Goal: Browse casually

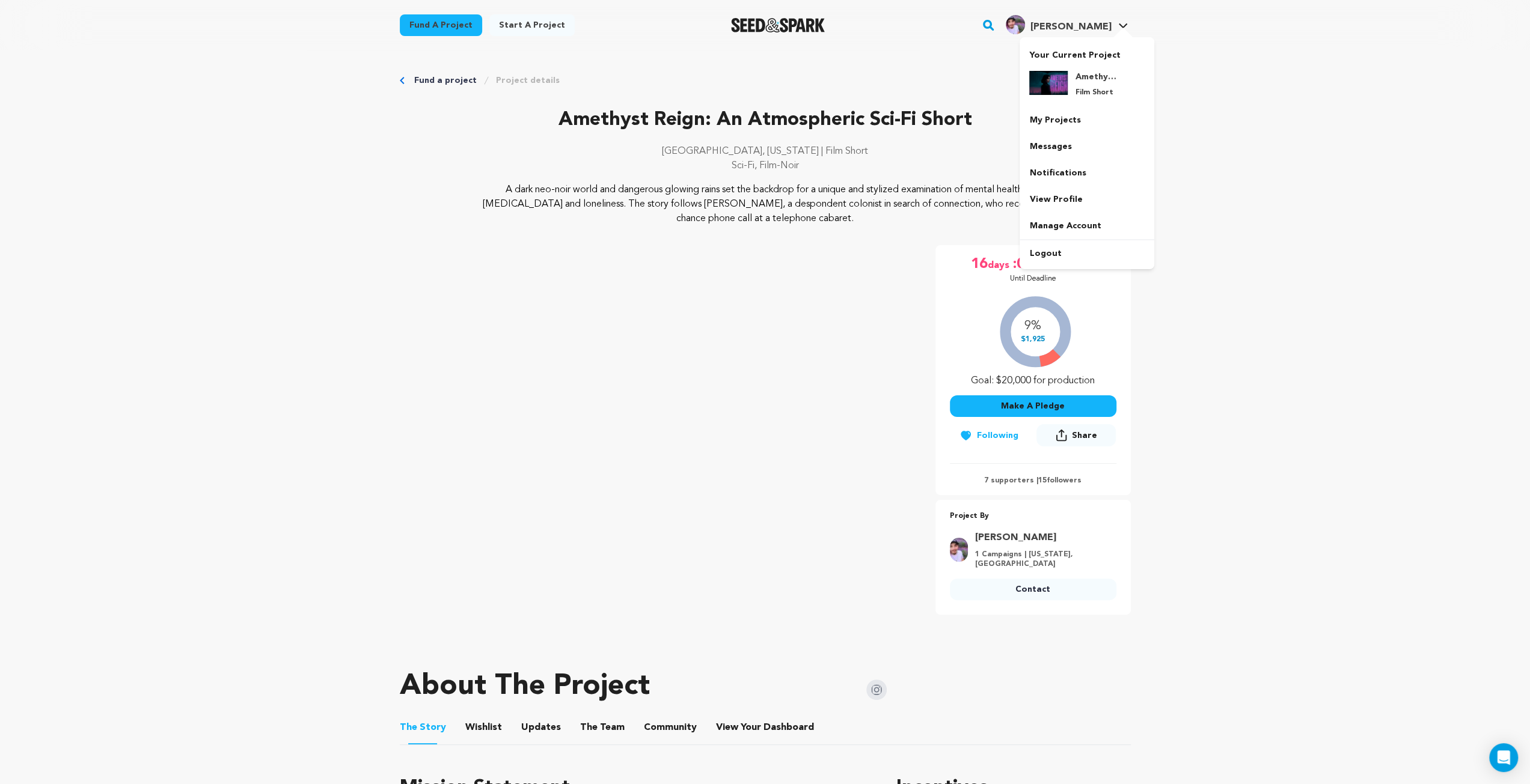
click at [1025, 24] on img "Eli W.'s Profile" at bounding box center [1015, 24] width 19 height 19
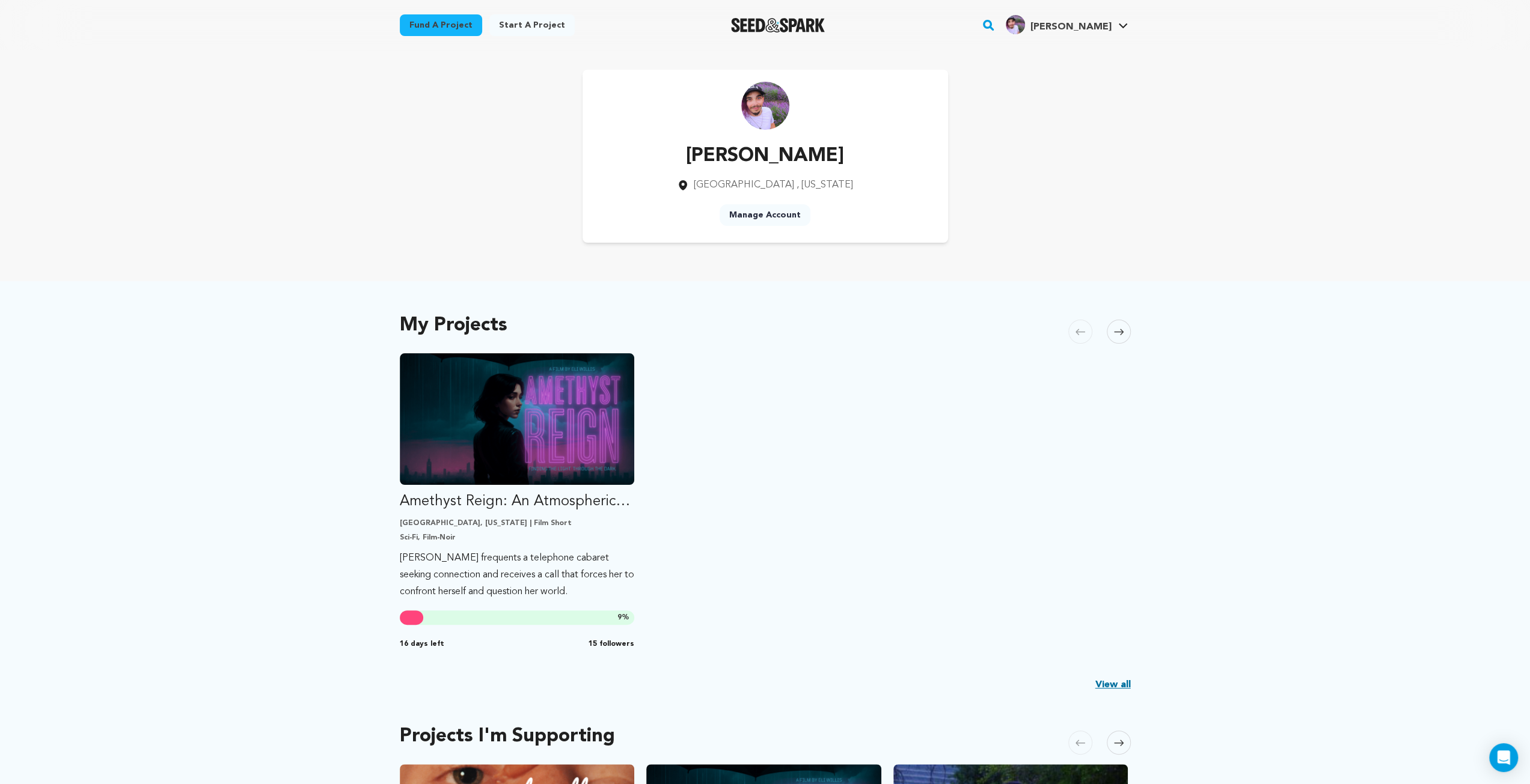
click at [948, 339] on div "My Projects Carousel Skip to previous slide page Carousel Amethyst Reign: An At…" at bounding box center [765, 511] width 731 height 411
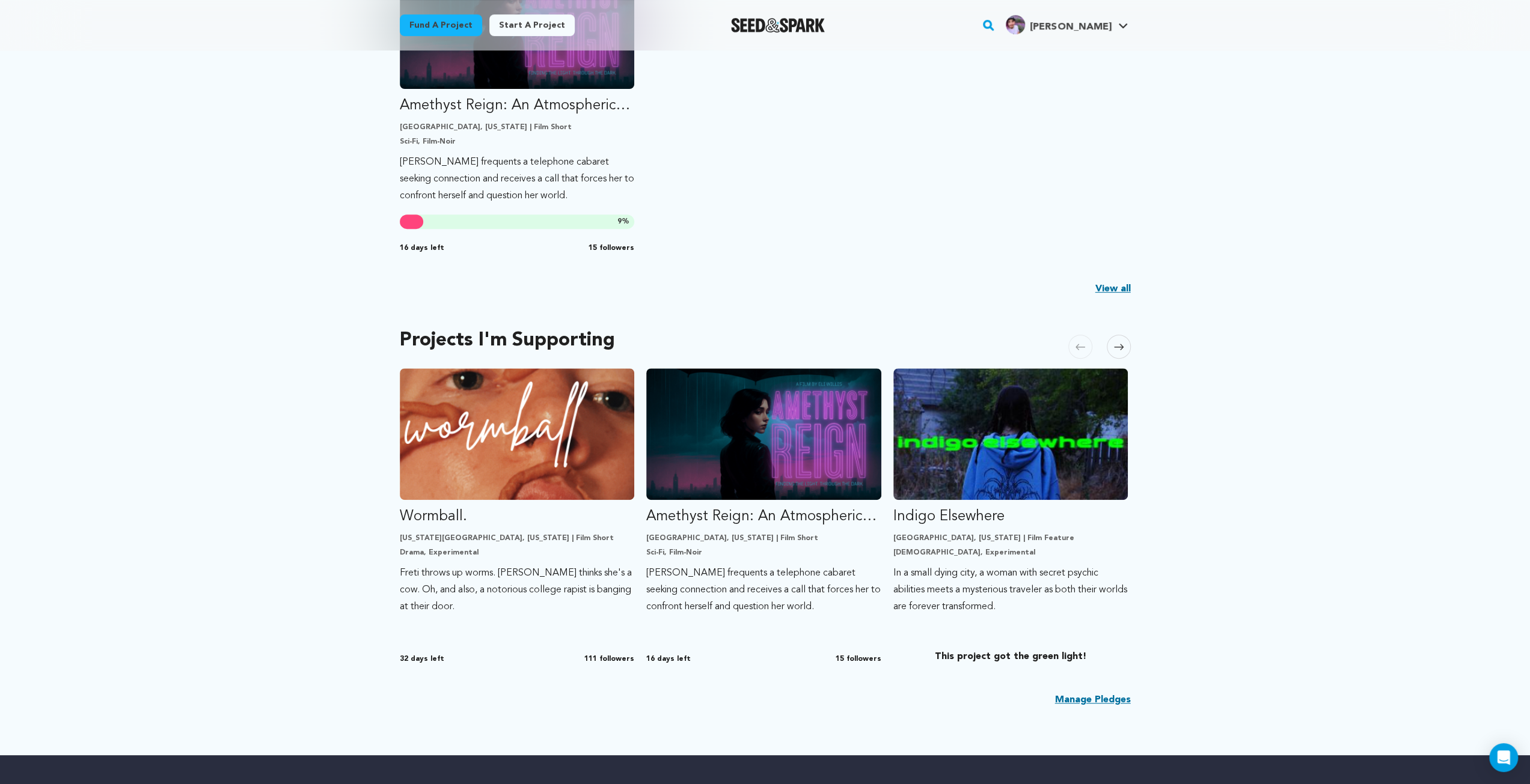
scroll to position [421, 0]
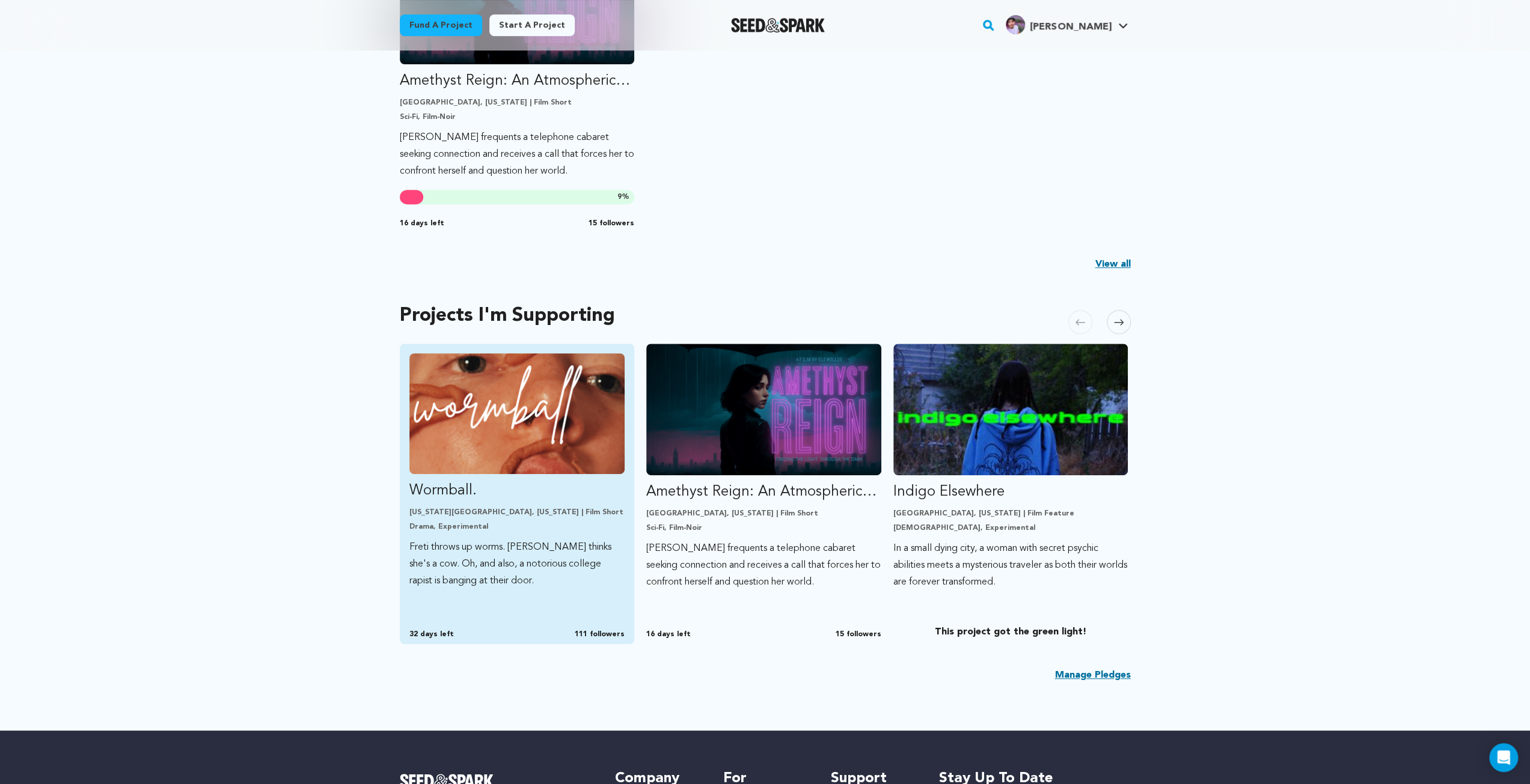
click at [526, 415] on img "Fund Wormball." at bounding box center [517, 414] width 216 height 121
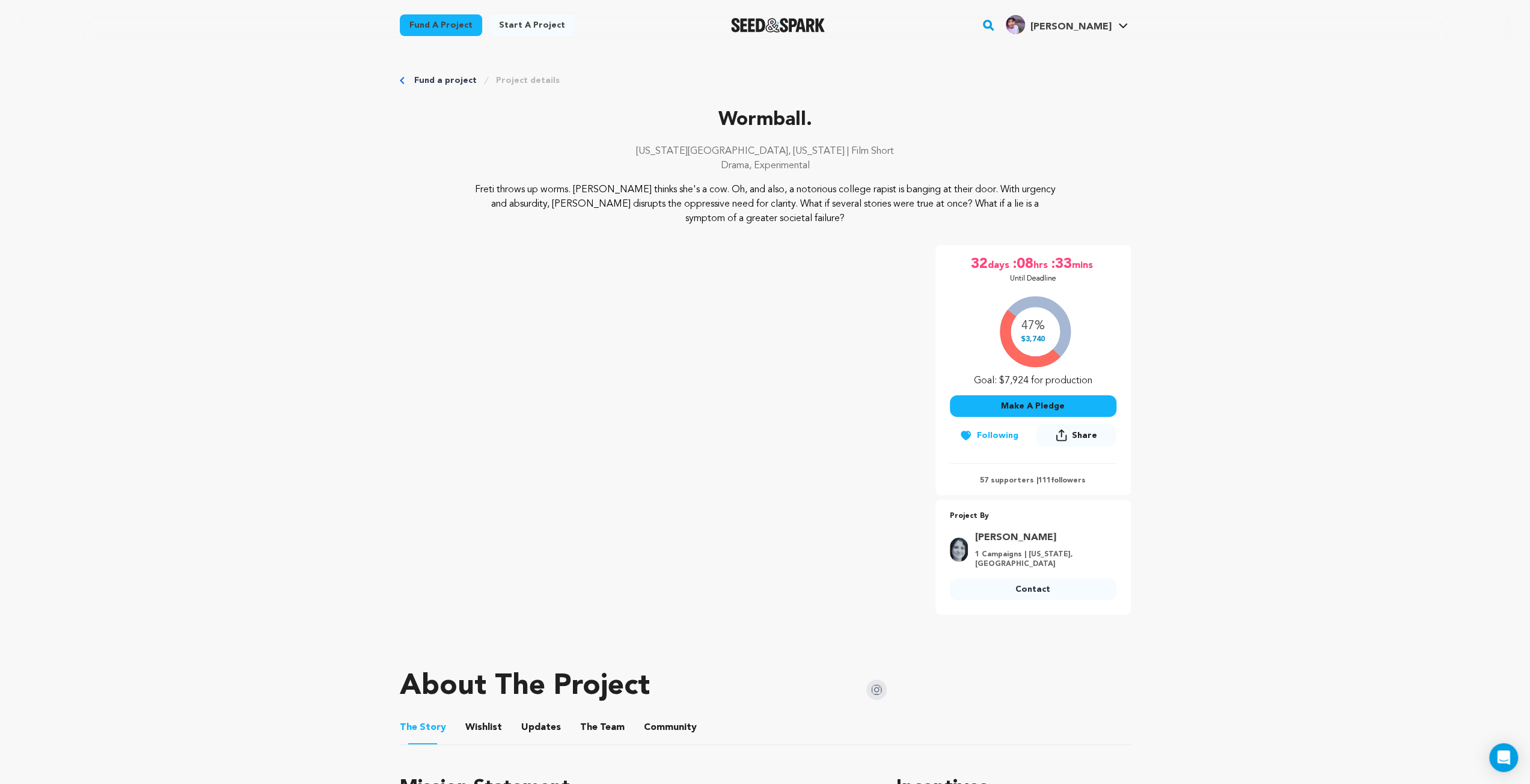
click at [792, 27] on img "Seed&Spark Homepage" at bounding box center [778, 24] width 94 height 14
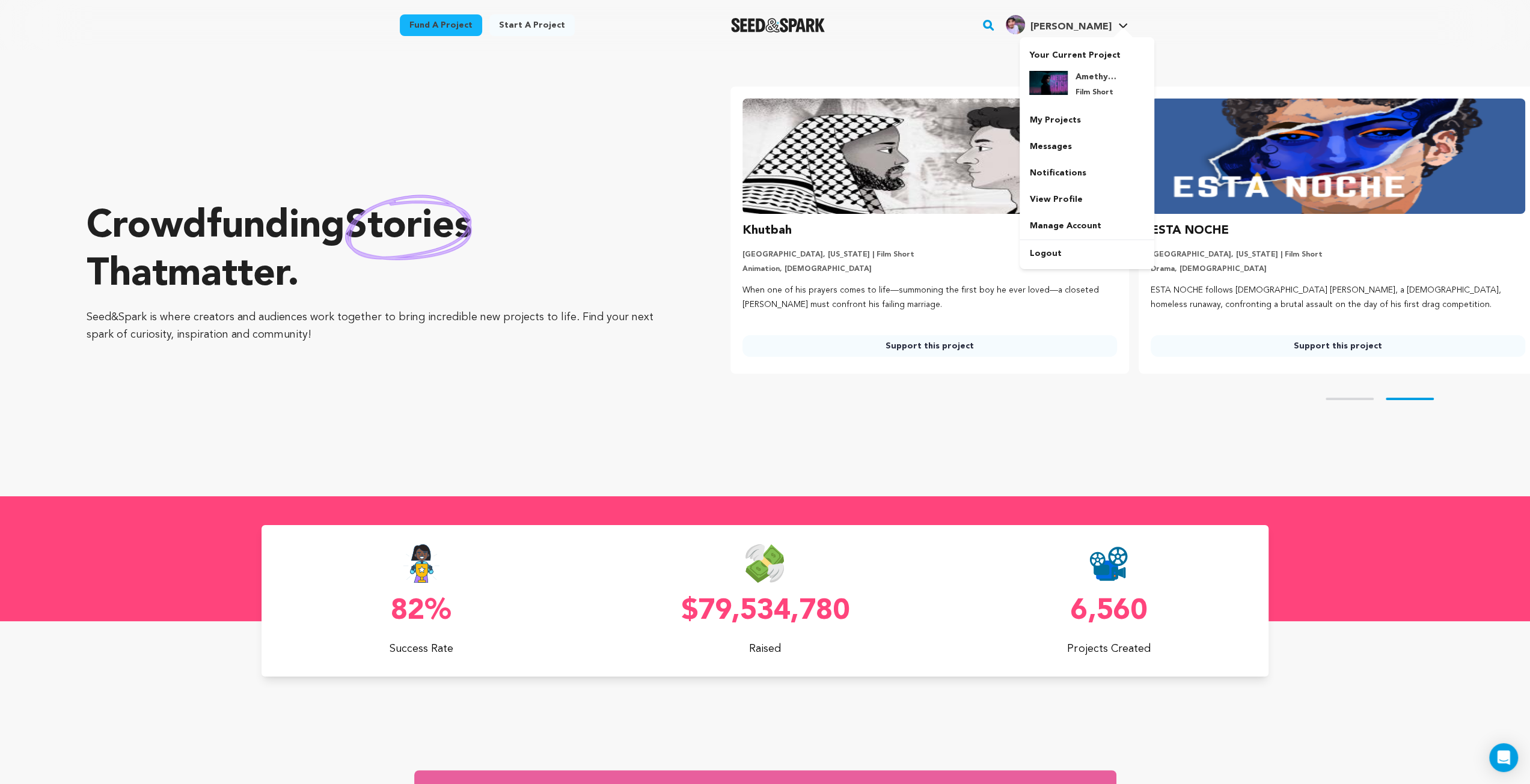
scroll to position [0, 417]
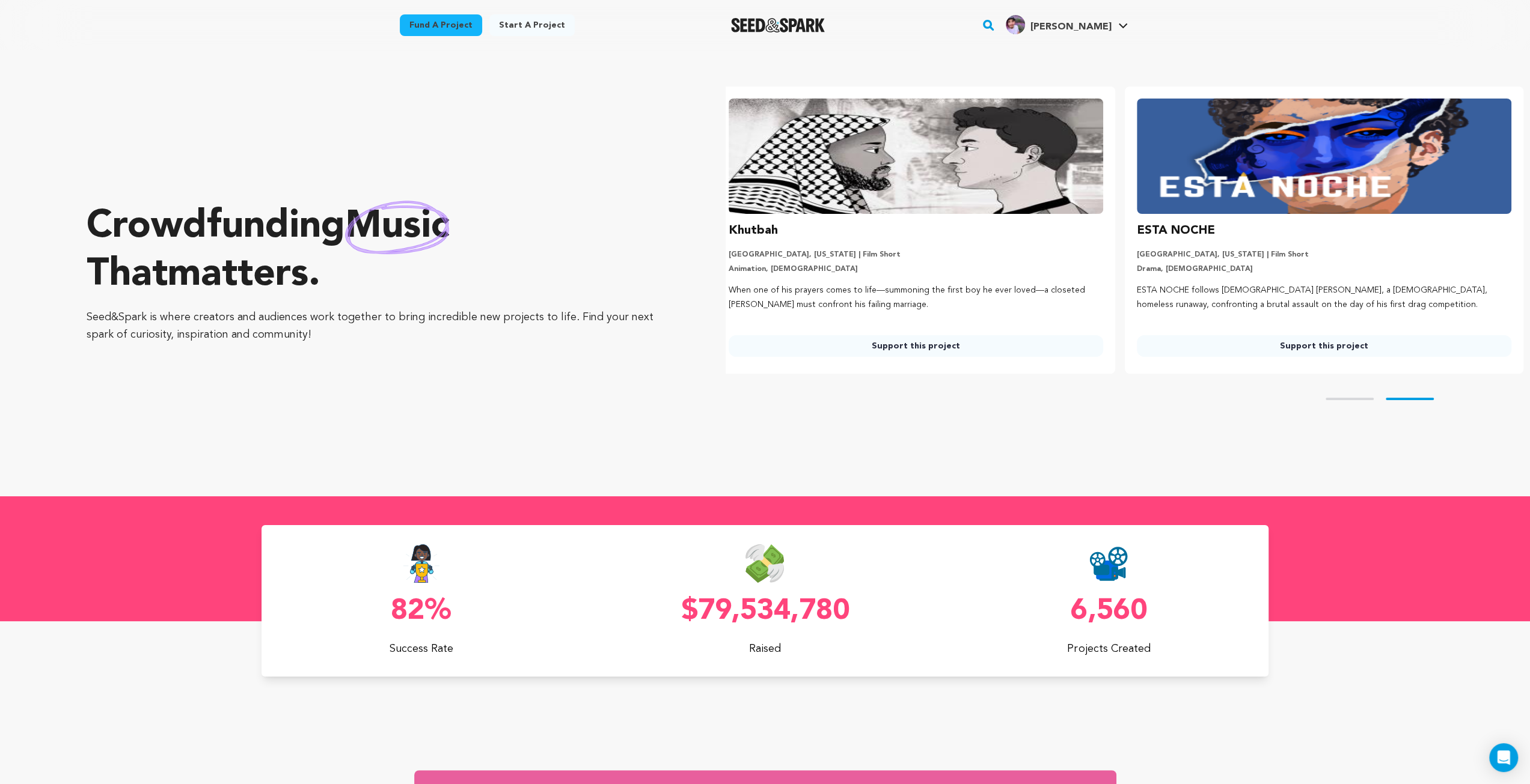
click at [794, 30] on img "Seed&Spark Homepage" at bounding box center [778, 24] width 94 height 14
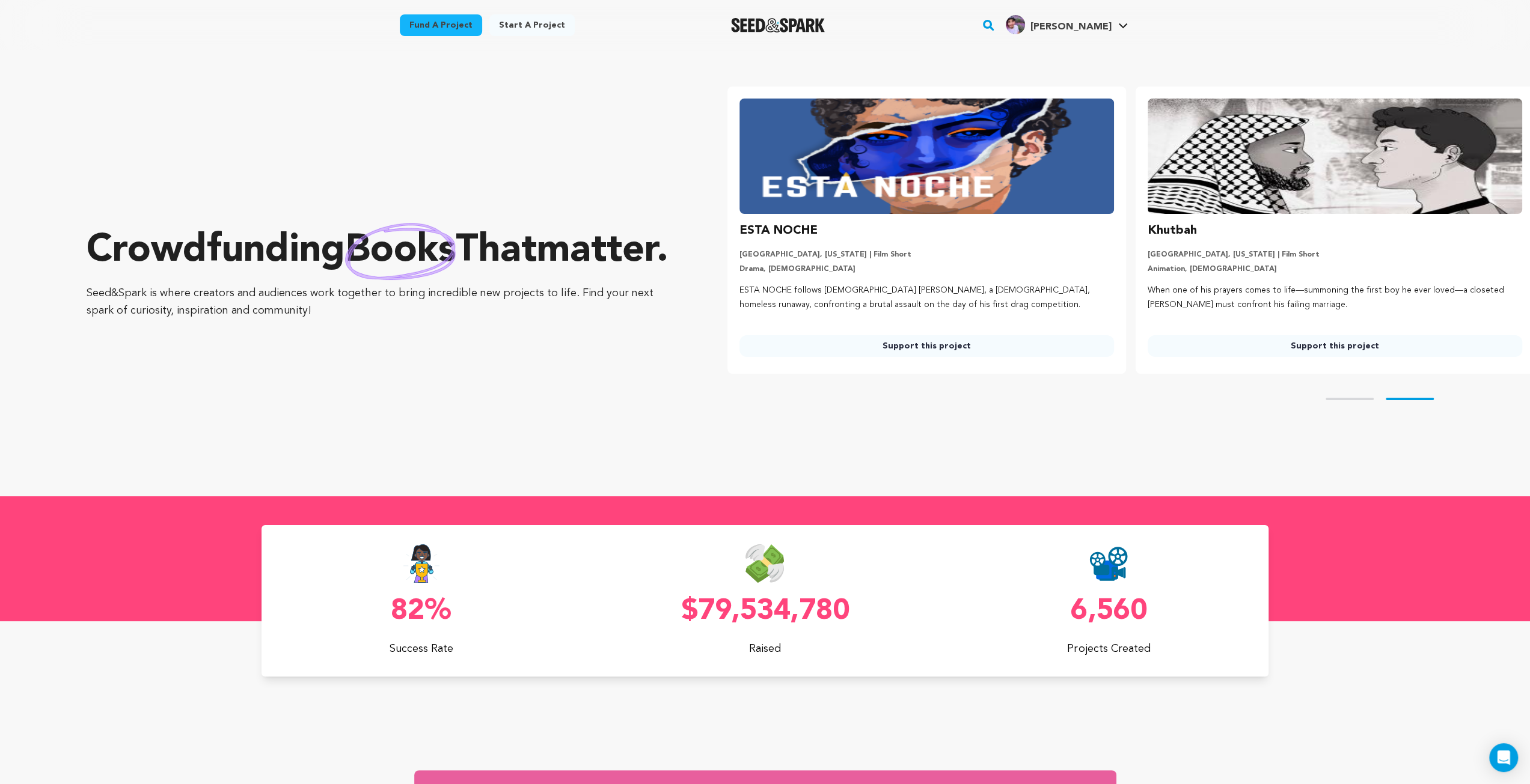
scroll to position [0, 417]
